Goal: Task Accomplishment & Management: Manage account settings

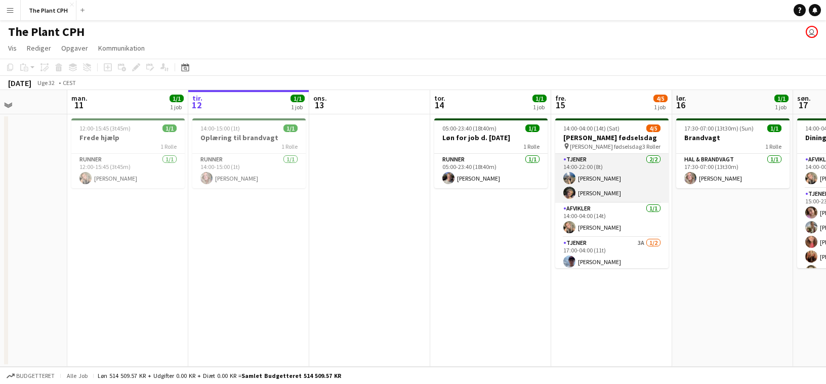
scroll to position [18, 0]
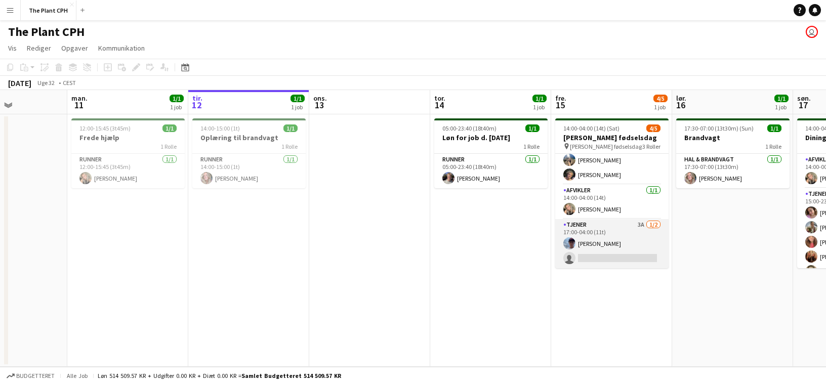
click at [641, 243] on app-card-role "Tjener 3A [DATE] 17:00-04:00 (11t) [PERSON_NAME] single-neutral-actions" at bounding box center [612, 243] width 113 height 49
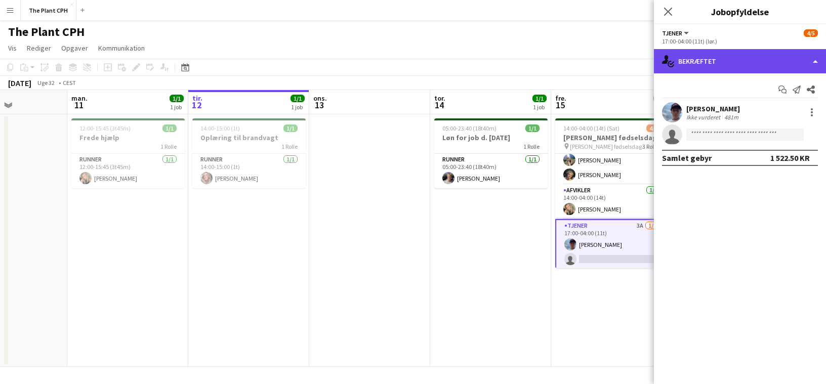
click at [736, 60] on div "single-neutral-actions-check-2 Bekræftet" at bounding box center [740, 61] width 172 height 24
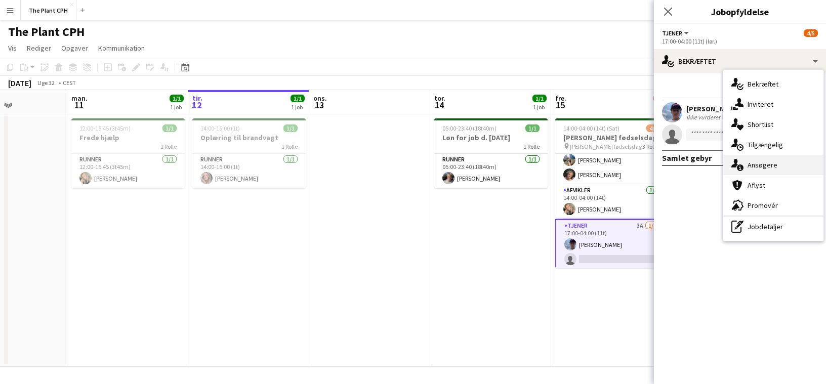
click at [752, 173] on div "single-neutral-actions-information Ansøgere" at bounding box center [774, 165] width 100 height 20
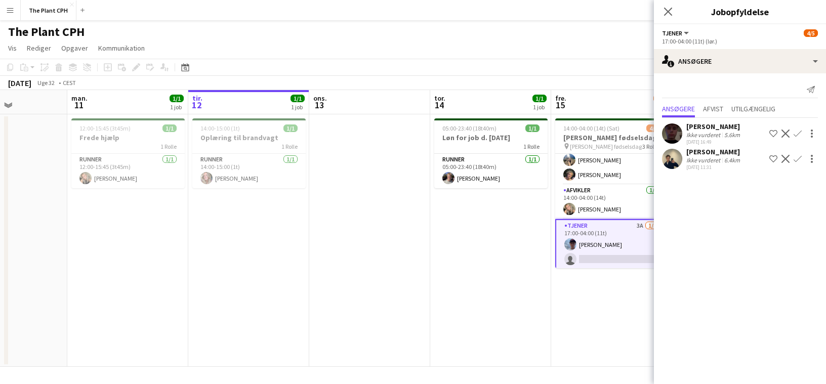
click at [517, 234] on app-date-cell "05:00-23:40 (18t40m) 1/1 Løn for job d. [DATE] 1 Rolle Runner [DATE] 05:00-23:4…" at bounding box center [490, 240] width 121 height 253
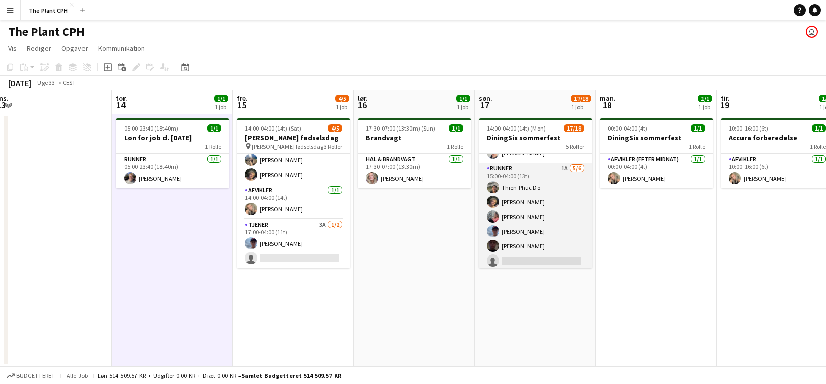
scroll to position [170, 0]
click at [566, 205] on app-card-role "Runner 1A [DATE] 15:00-04:00 (13t) Thien-Phuc Do [PERSON_NAME] [PERSON_NAME] [P…" at bounding box center [535, 227] width 113 height 108
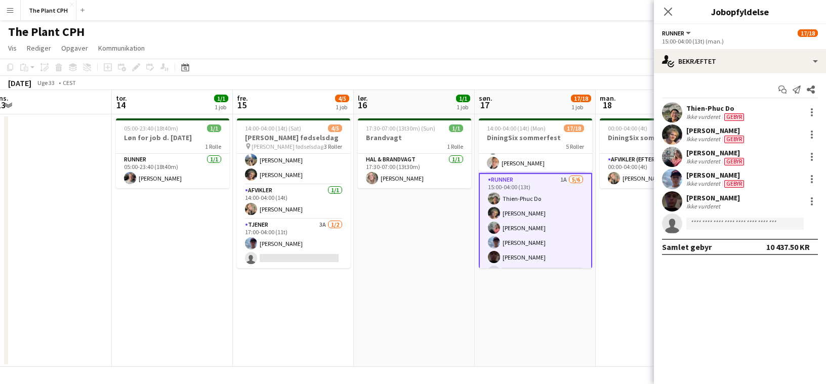
click at [741, 74] on div "Start chat Send notifikation Del Thien-Phuc Do Ikke vurderet Gebyr [PERSON_NAME…" at bounding box center [740, 168] width 172 height 190
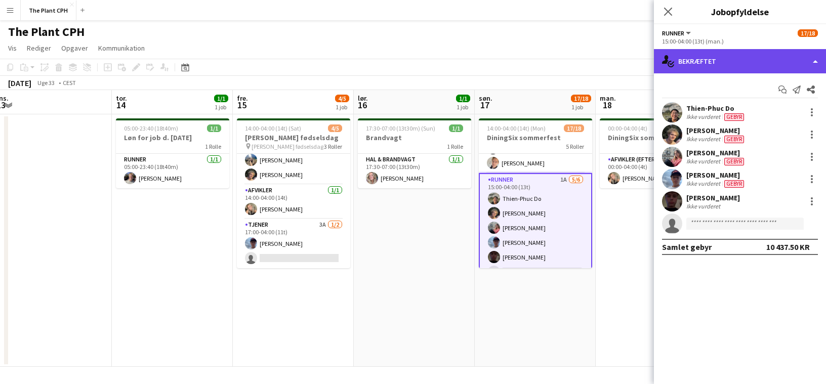
click at [748, 54] on div "single-neutral-actions-check-2 Bekræftet" at bounding box center [740, 61] width 172 height 24
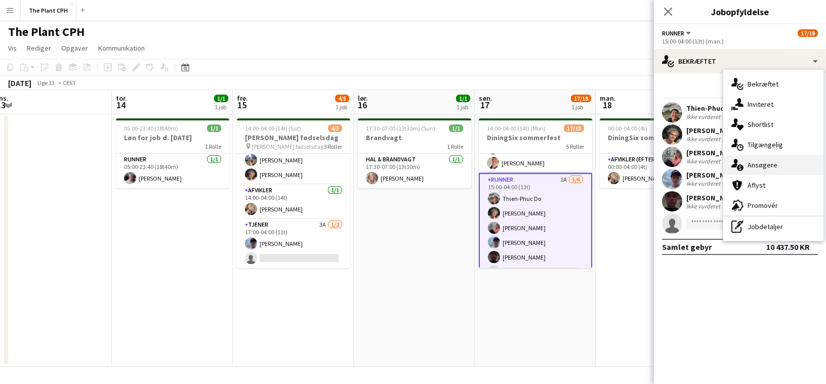
click at [777, 172] on div "single-neutral-actions-information Ansøgere" at bounding box center [774, 165] width 100 height 20
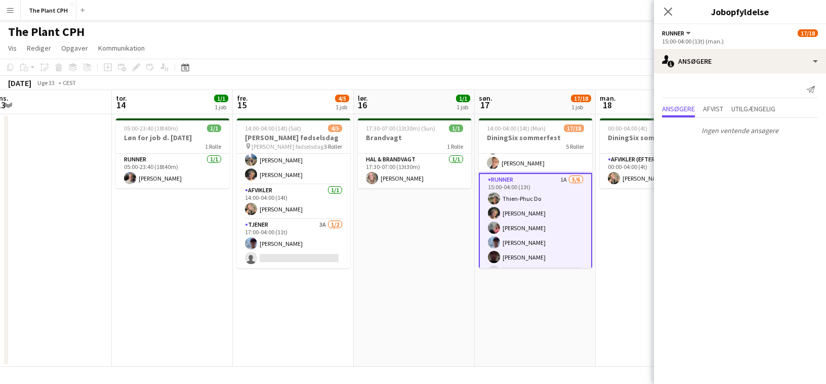
click at [774, 176] on mat-expansion-panel "users2 Ansøgere Send notifikation Ansøgere Afvist Utilgængelig Ingen ventende a…" at bounding box center [740, 228] width 172 height 311
click at [186, 268] on app-date-cell "05:00-23:40 (18t40m) 1/1 Løn for job d. [DATE] 1 Rolle Runner [DATE] 05:00-23:4…" at bounding box center [172, 240] width 121 height 253
